Goal: Information Seeking & Learning: Learn about a topic

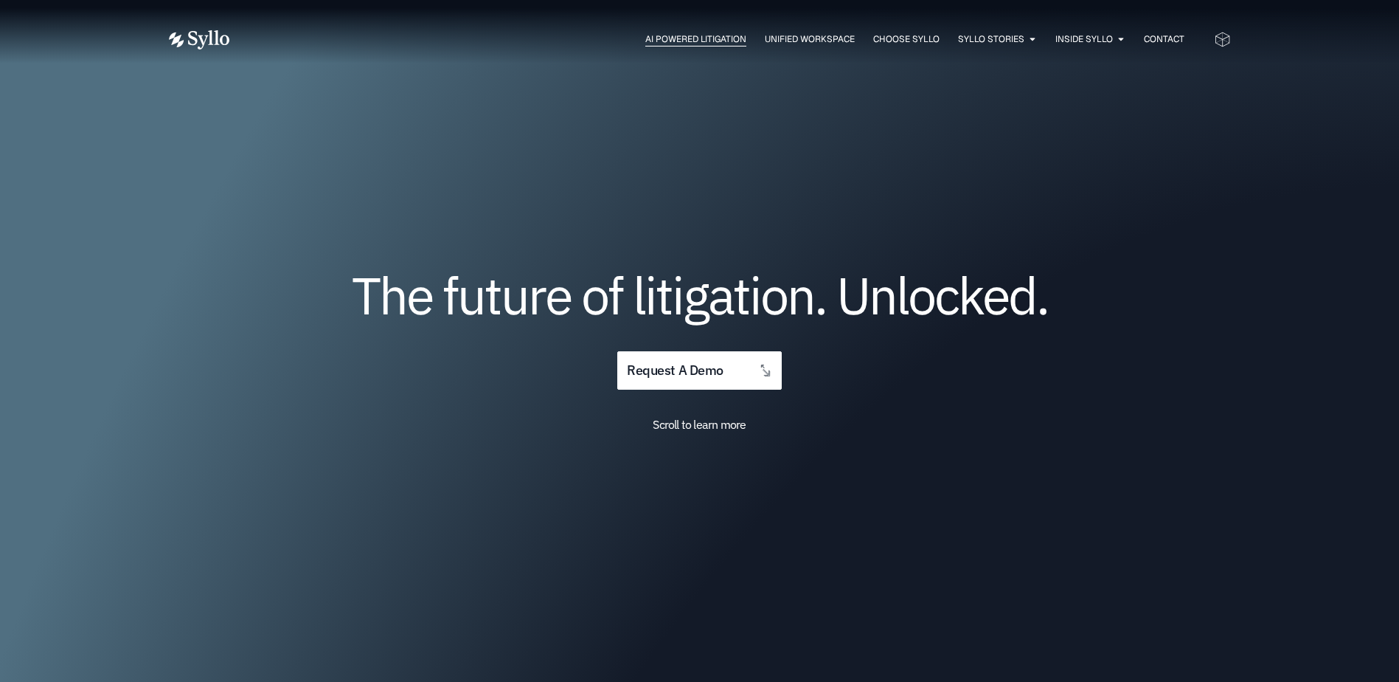
click at [700, 45] on span "AI Powered Litigation" at bounding box center [695, 38] width 101 height 13
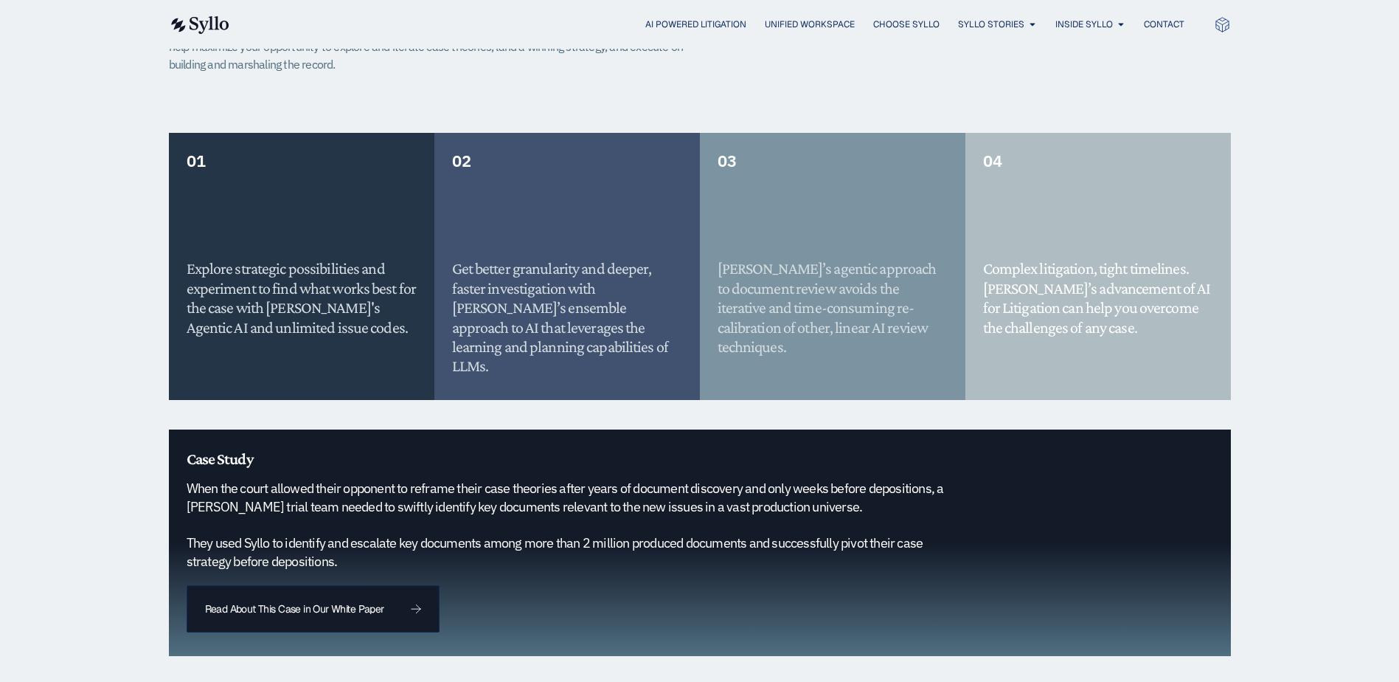
scroll to position [1401, 0]
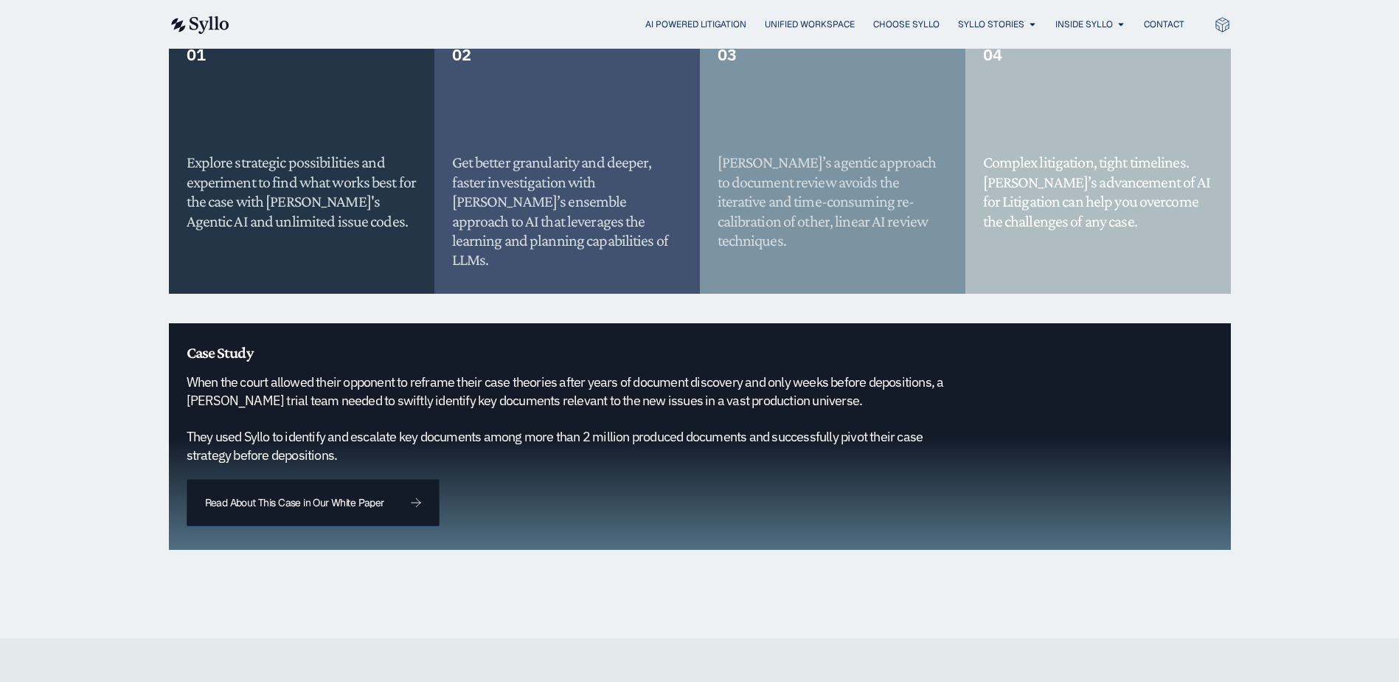
drag, startPoint x: 1276, startPoint y: 136, endPoint x: 1197, endPoint y: 92, distance: 90.1
click at [1276, 136] on div "AI Powered Litigation Devise Optimal Strategy Experiment. Tinker. [PERSON_NAME]…" at bounding box center [699, 179] width 1399 height 918
click at [1099, 88] on span "AGENTIC AI DOCUMENT REVIEW" at bounding box center [1131, 94] width 141 height 18
